Goal: Task Accomplishment & Management: Use online tool/utility

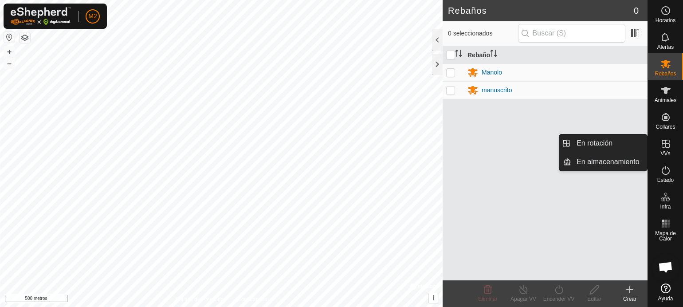
drag, startPoint x: 665, startPoint y: 158, endPoint x: 649, endPoint y: 145, distance: 20.9
click at [662, 145] on icon at bounding box center [665, 143] width 11 height 11
click at [578, 141] on link "En rotación" at bounding box center [609, 143] width 76 height 18
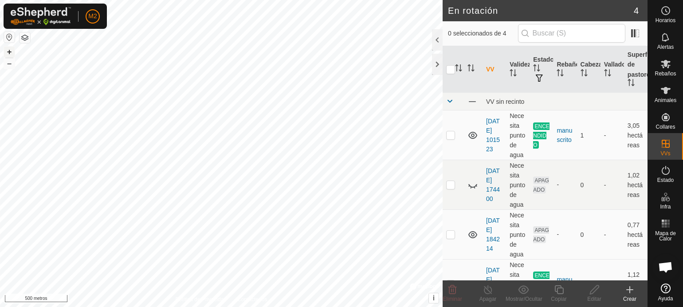
click at [10, 54] on font "+" at bounding box center [9, 51] width 5 height 9
click at [6, 52] on button "+" at bounding box center [9, 52] width 11 height 11
click at [10, 51] on font "+" at bounding box center [9, 51] width 5 height 9
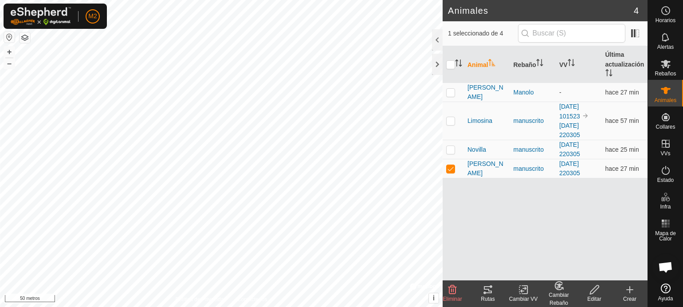
click at [63, 307] on html "M2 Horarios Alertas Rebaños Animales Collares VVs Estado Infra Mapa de Calor Ay…" at bounding box center [341, 153] width 683 height 307
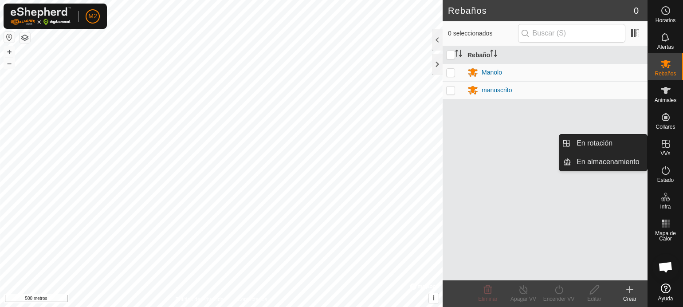
click at [665, 149] on es-virtualpaddocks-svg-icon at bounding box center [666, 144] width 16 height 14
click at [577, 139] on link "En rotación" at bounding box center [609, 143] width 76 height 18
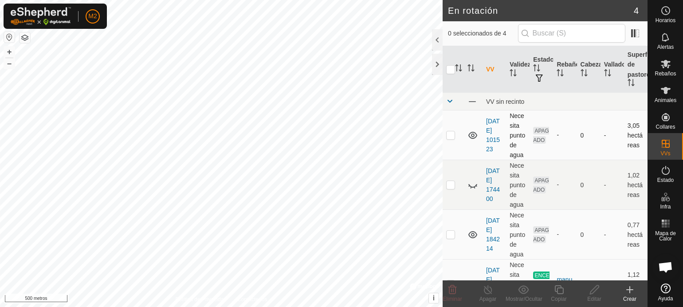
click at [449, 133] on p-checkbox at bounding box center [450, 134] width 9 height 7
checkbox input "true"
click at [594, 291] on icon at bounding box center [594, 289] width 9 height 9
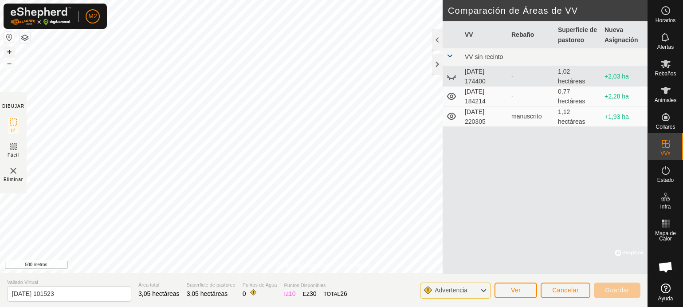
click at [7, 50] on font "+" at bounding box center [9, 51] width 5 height 9
click at [8, 49] on font "+" at bounding box center [9, 51] width 5 height 9
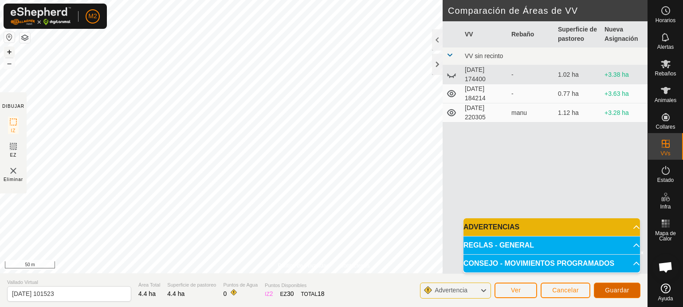
click at [620, 291] on span "Guardar" at bounding box center [617, 290] width 24 height 7
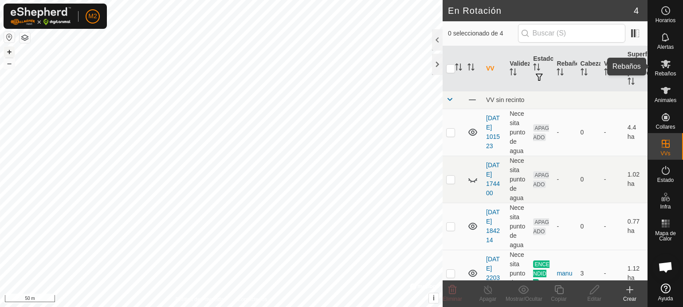
click at [665, 74] on span "Rebaños" at bounding box center [665, 73] width 21 height 5
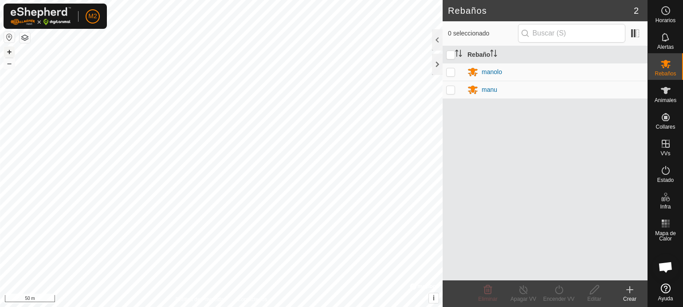
click at [448, 90] on p-checkbox at bounding box center [450, 89] width 9 height 7
checkbox input "true"
click at [525, 291] on line at bounding box center [523, 290] width 7 height 7
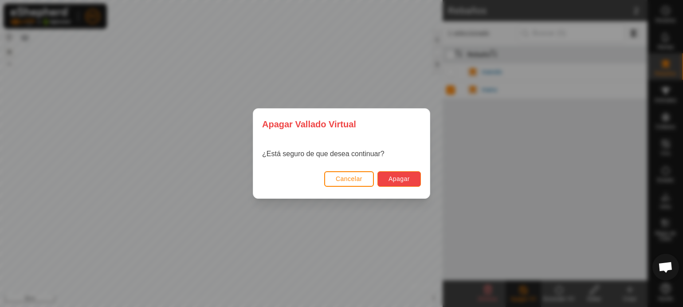
click at [394, 179] on span "Apagar" at bounding box center [399, 178] width 21 height 7
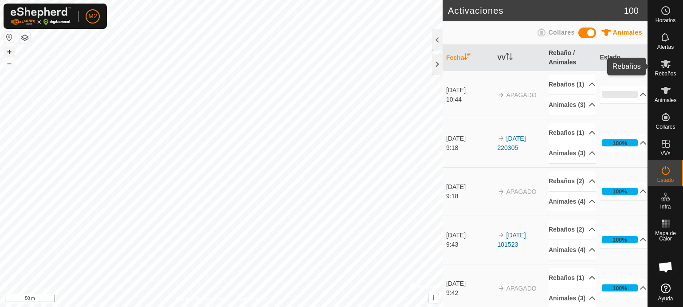
click at [660, 74] on span "Rebaños" at bounding box center [665, 73] width 21 height 5
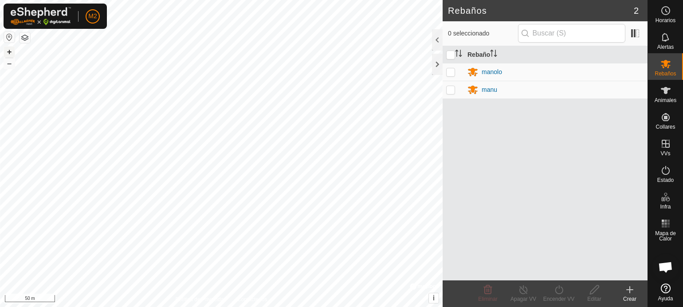
click at [452, 71] on p-checkbox at bounding box center [450, 71] width 9 height 7
checkbox input "true"
click at [451, 87] on p-checkbox at bounding box center [450, 89] width 9 height 7
checkbox input "true"
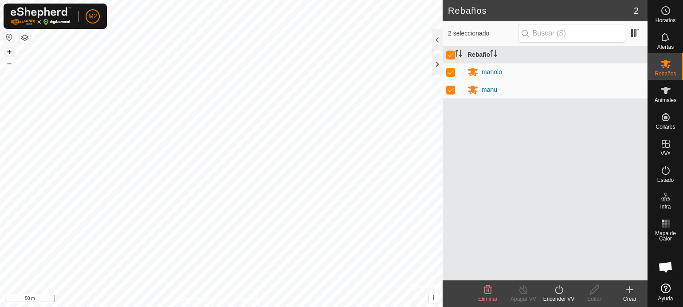
click at [562, 290] on icon at bounding box center [559, 289] width 11 height 11
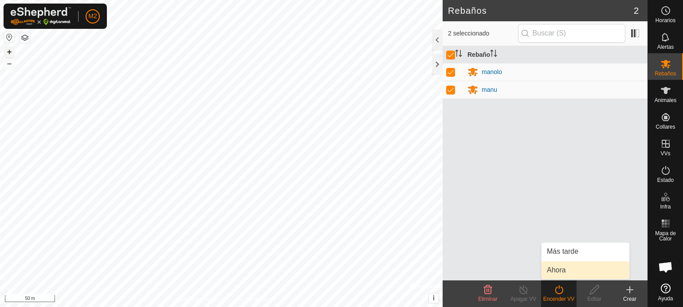
click at [558, 268] on link "Ahora" at bounding box center [586, 270] width 88 height 18
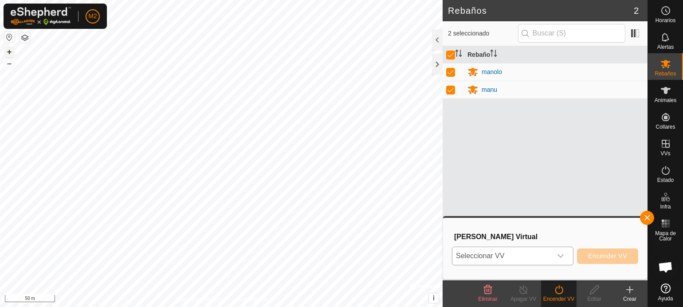
click at [562, 255] on icon "dropdown trigger" at bounding box center [561, 256] width 6 height 4
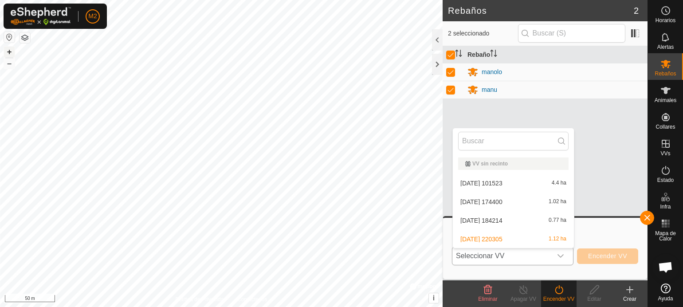
click at [511, 181] on li "2025-08-29 101523 4.4 ha" at bounding box center [513, 183] width 121 height 18
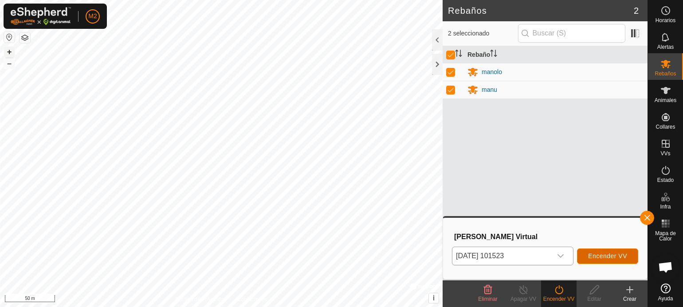
click at [594, 252] on span "Encender VV" at bounding box center [607, 255] width 39 height 7
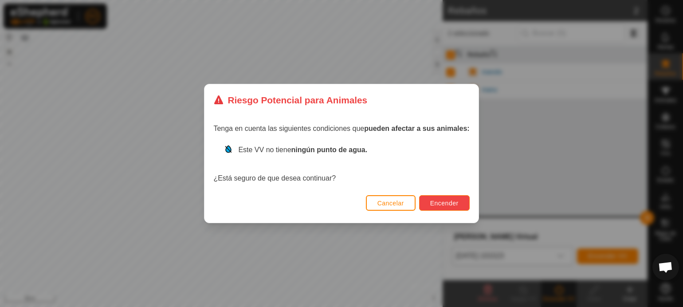
click at [444, 204] on span "Encender" at bounding box center [444, 203] width 28 height 7
